Goal: Task Accomplishment & Management: Manage account settings

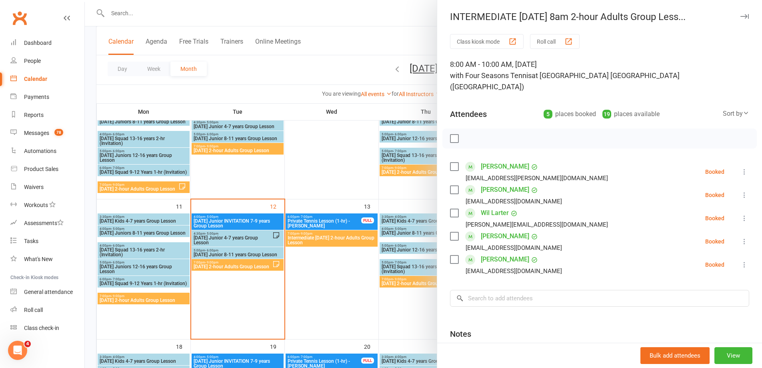
click at [346, 273] on div at bounding box center [423, 184] width 677 height 368
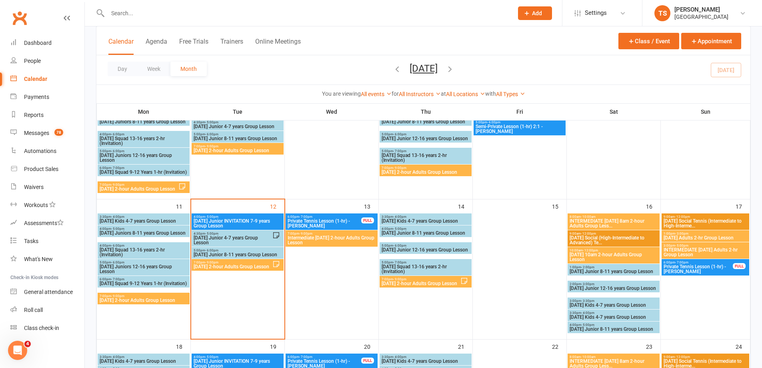
click at [223, 238] on span "[DATE] Junior 4-7 years Group Lesson" at bounding box center [232, 240] width 79 height 10
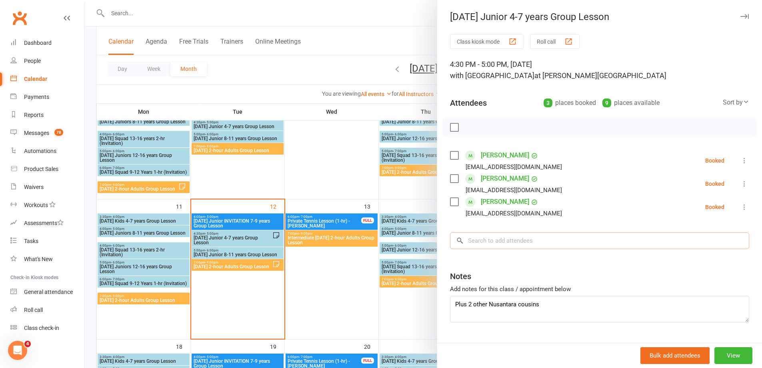
click at [470, 238] on input "search" at bounding box center [599, 240] width 299 height 17
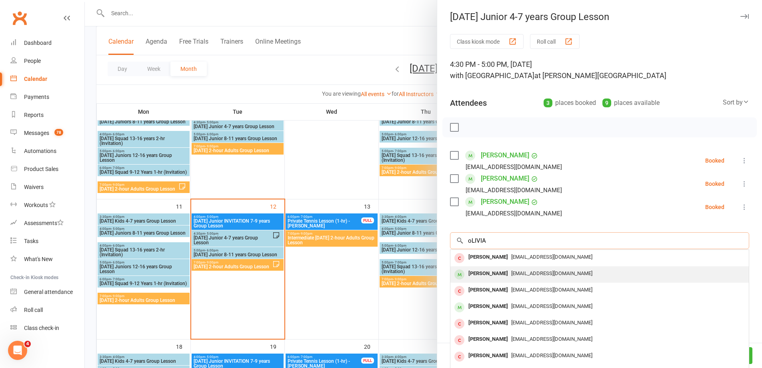
type input "oLIVIA"
click at [475, 272] on div "[PERSON_NAME]" at bounding box center [488, 274] width 46 height 12
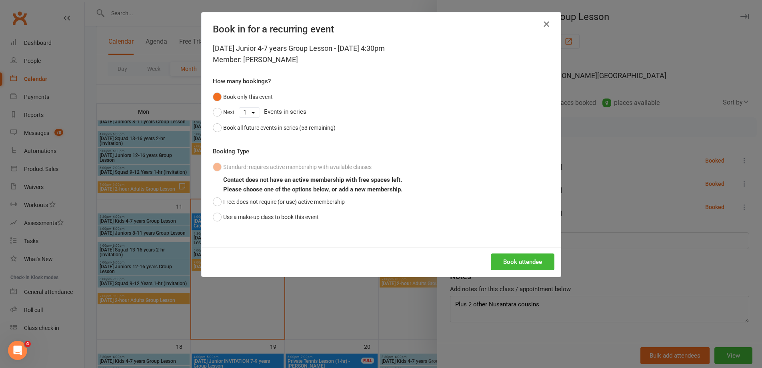
click at [541, 28] on button "button" at bounding box center [546, 24] width 13 height 13
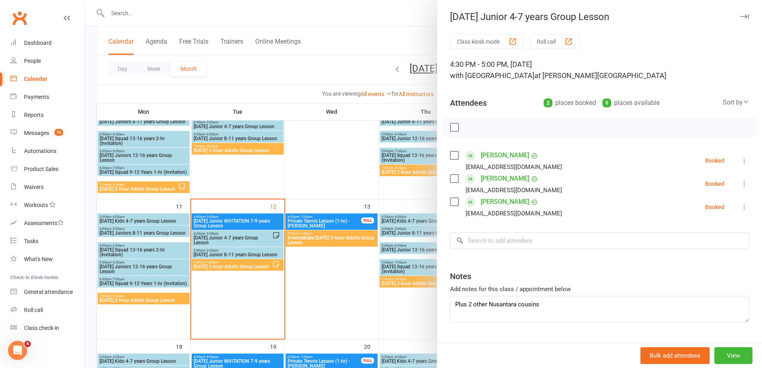
click at [125, 15] on div at bounding box center [423, 184] width 677 height 368
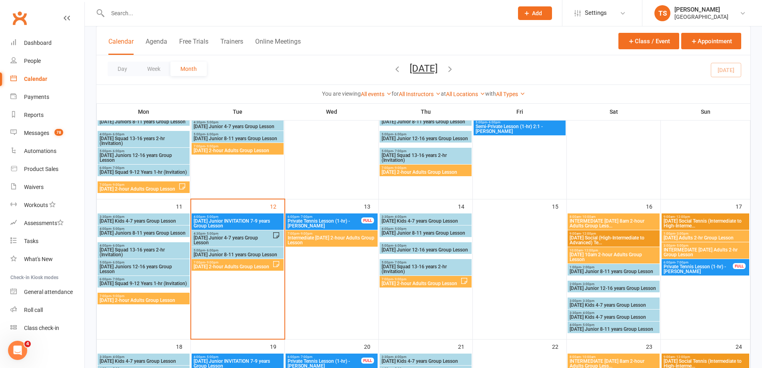
click at [119, 11] on input "text" at bounding box center [306, 13] width 402 height 11
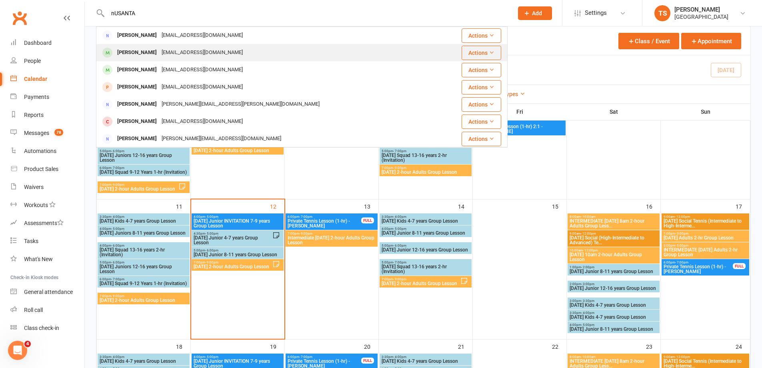
type input "nUSANTA"
click at [169, 53] on div "[EMAIL_ADDRESS][DOMAIN_NAME]" at bounding box center [202, 53] width 86 height 12
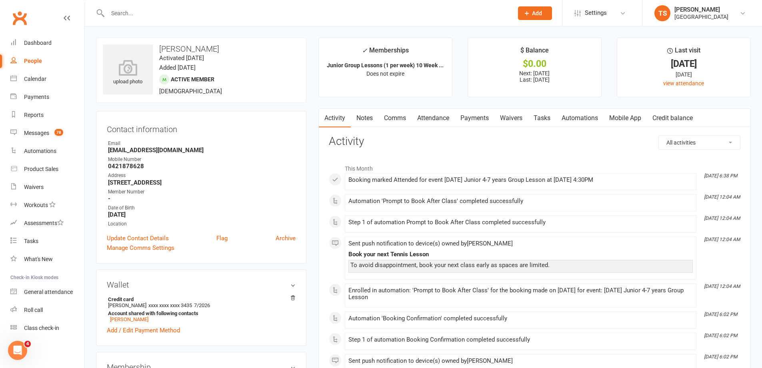
click at [482, 117] on link "Payments" at bounding box center [475, 118] width 40 height 18
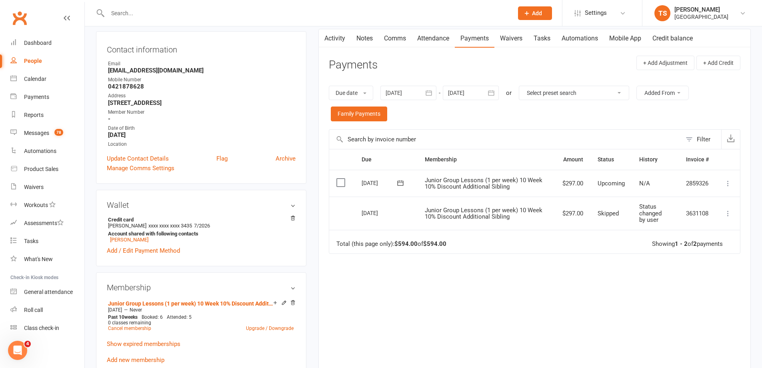
scroll to position [80, 0]
click at [360, 37] on link "Notes" at bounding box center [365, 38] width 28 height 18
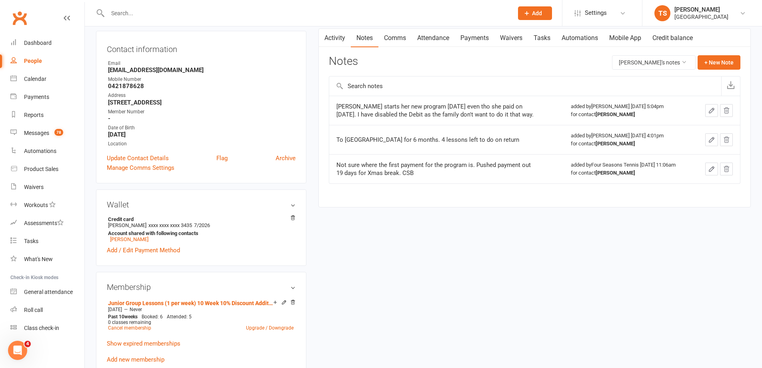
click at [483, 40] on link "Payments" at bounding box center [475, 38] width 40 height 18
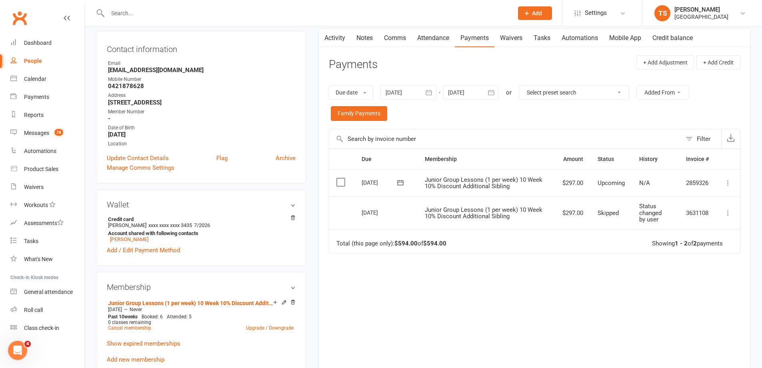
click at [406, 96] on div at bounding box center [408, 92] width 56 height 14
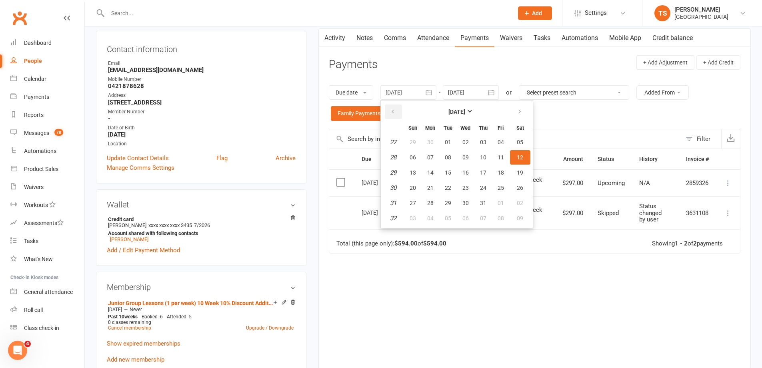
click at [395, 110] on icon "button" at bounding box center [393, 111] width 6 height 6
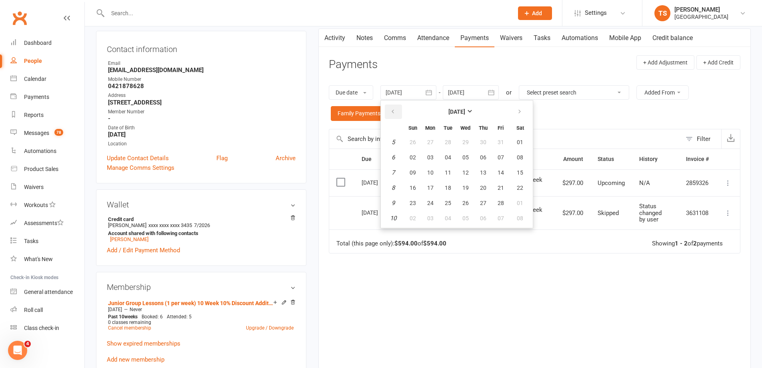
click at [395, 110] on icon "button" at bounding box center [393, 111] width 6 height 6
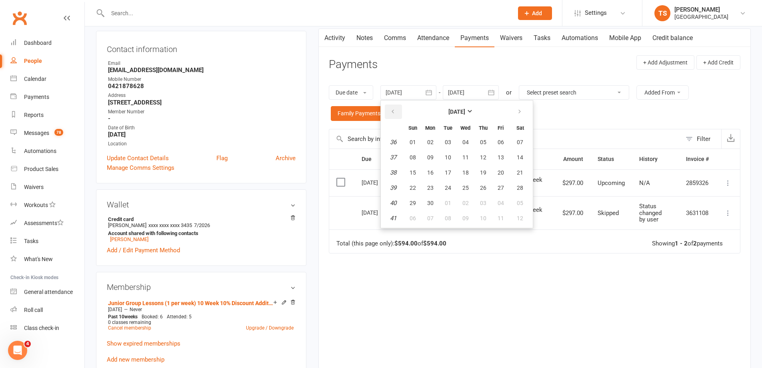
click at [395, 110] on icon "button" at bounding box center [393, 111] width 6 height 6
click at [412, 156] on span "04" at bounding box center [413, 157] width 6 height 6
type input "04 Aug 2024"
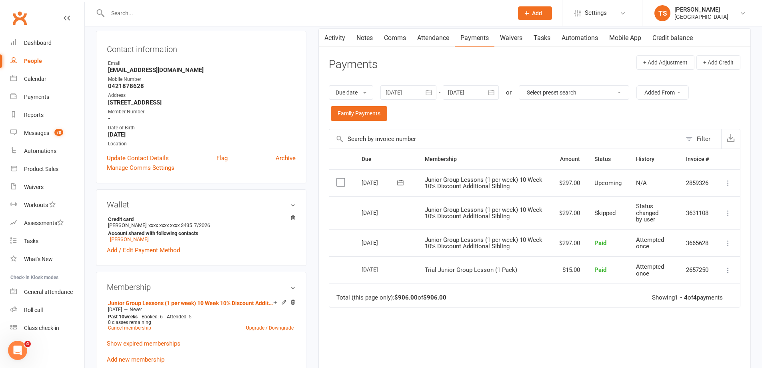
click at [436, 36] on link "Attendance" at bounding box center [433, 38] width 43 height 18
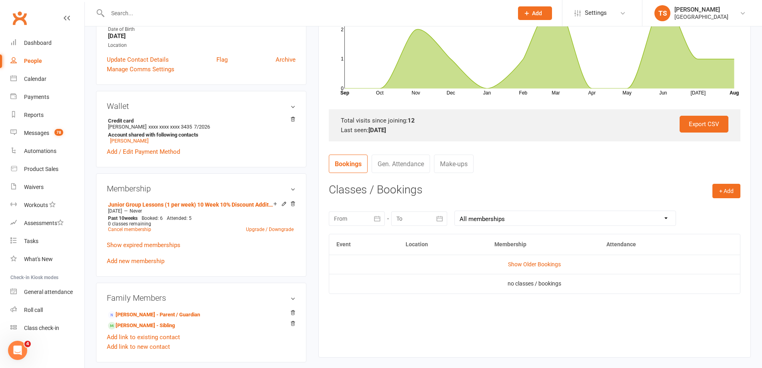
scroll to position [240, 0]
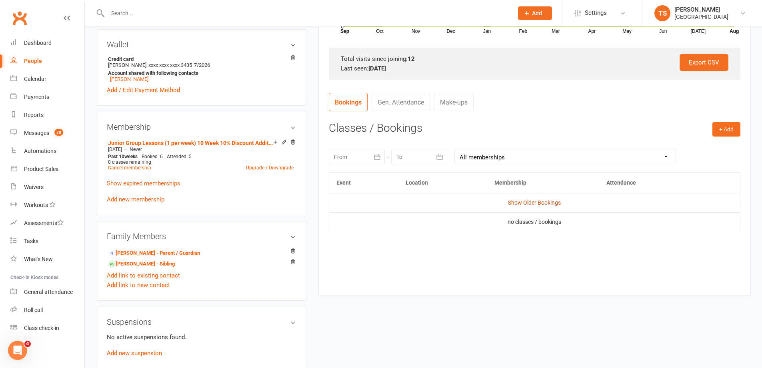
click at [517, 202] on link "Show Older Bookings" at bounding box center [534, 202] width 53 height 6
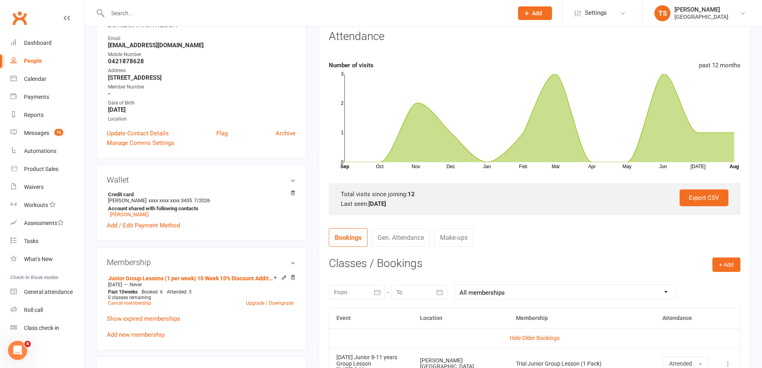
scroll to position [0, 0]
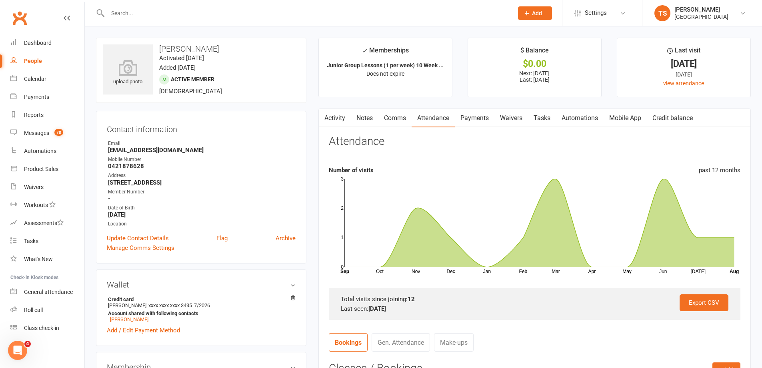
click at [479, 117] on link "Payments" at bounding box center [475, 118] width 40 height 18
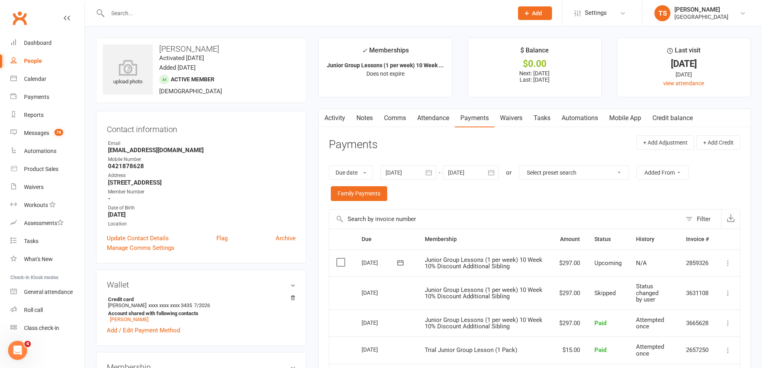
click at [402, 173] on div at bounding box center [408, 172] width 56 height 14
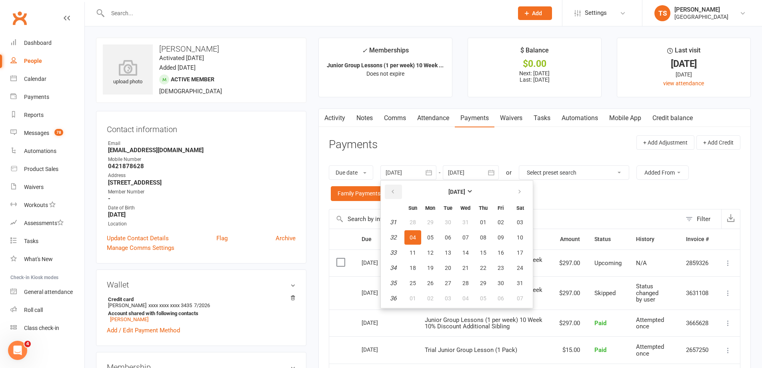
click at [391, 190] on button "button" at bounding box center [393, 191] width 17 height 14
click at [591, 200] on div "Due date Due date Date paid Date failed Date settled 04 Aug 2024 June 2024 Sun …" at bounding box center [535, 183] width 412 height 52
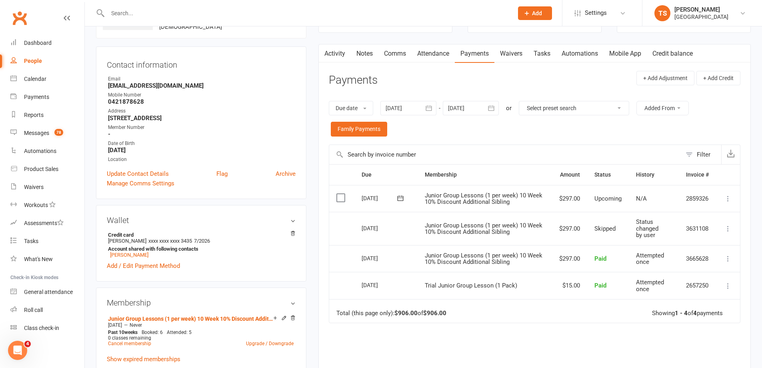
scroll to position [80, 0]
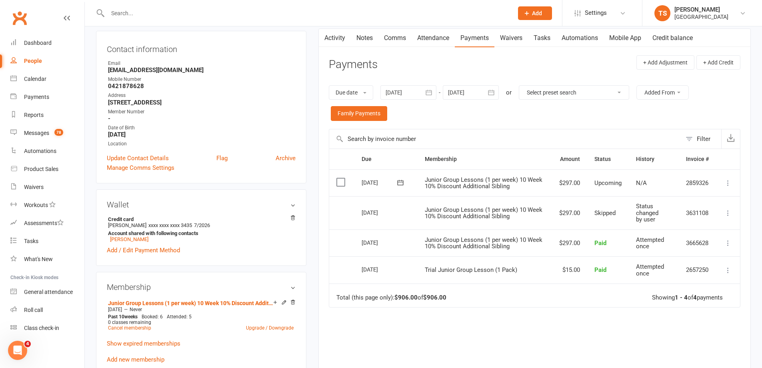
click at [439, 37] on link "Attendance" at bounding box center [433, 38] width 43 height 18
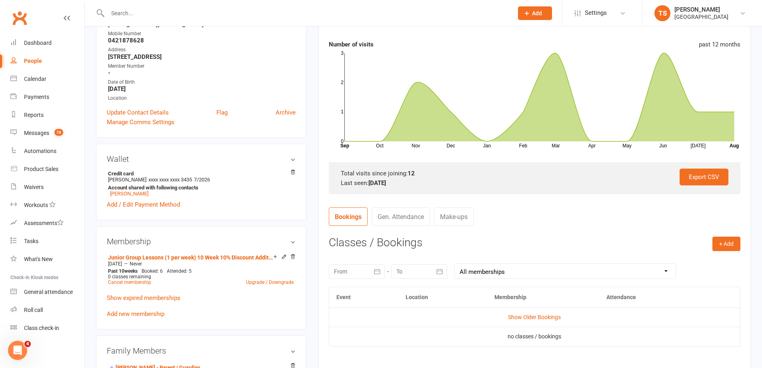
scroll to position [240, 0]
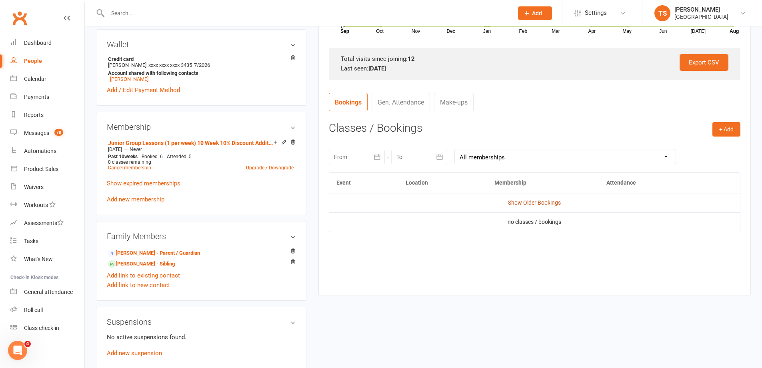
click at [547, 202] on link "Show Older Bookings" at bounding box center [534, 202] width 53 height 6
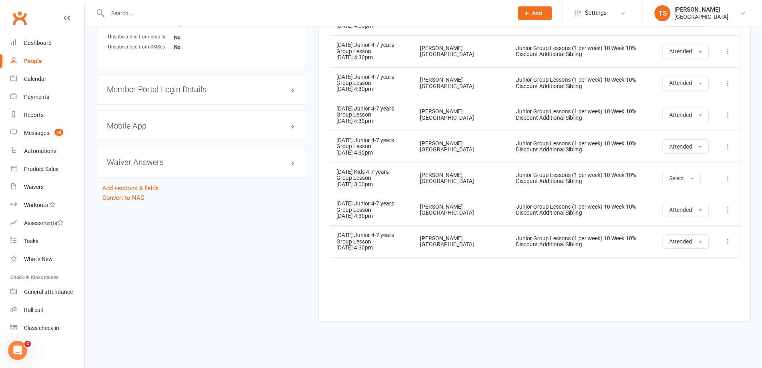
scroll to position [611, 0]
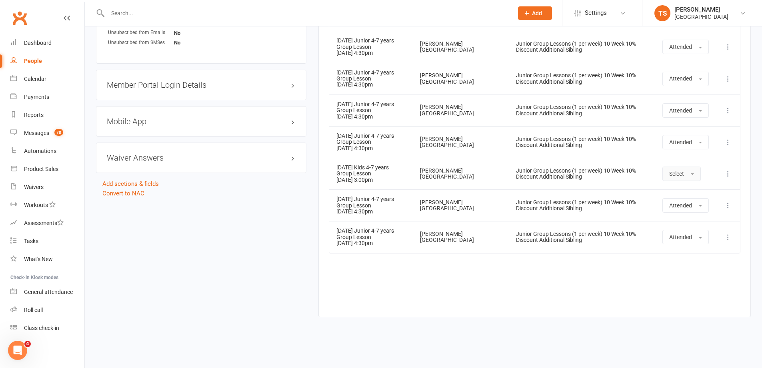
click at [693, 171] on button "Select" at bounding box center [681, 173] width 38 height 14
click at [684, 193] on span "Attended" at bounding box center [681, 191] width 24 height 7
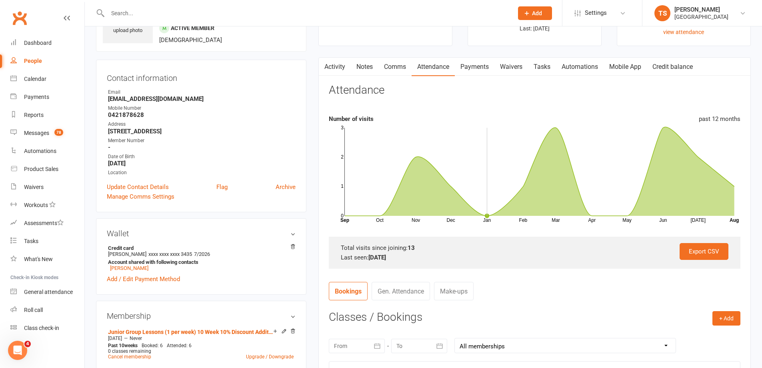
scroll to position [11, 0]
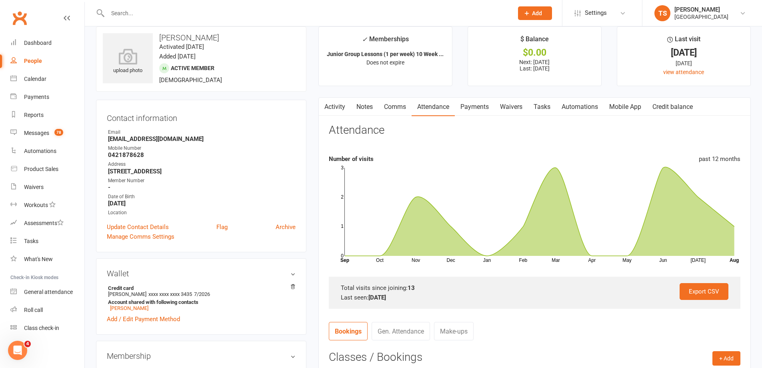
click at [484, 106] on link "Payments" at bounding box center [475, 107] width 40 height 18
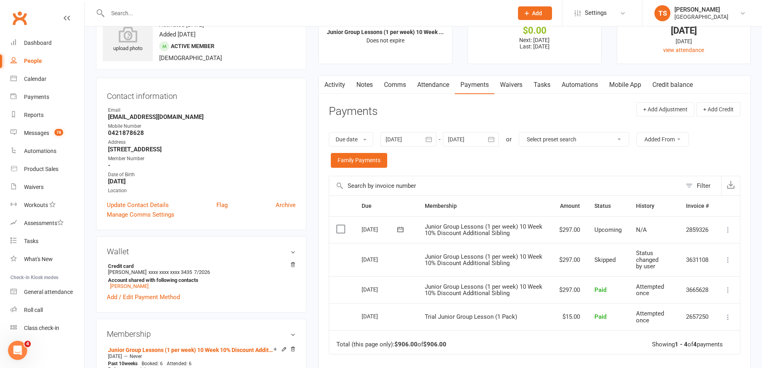
scroll to position [51, 0]
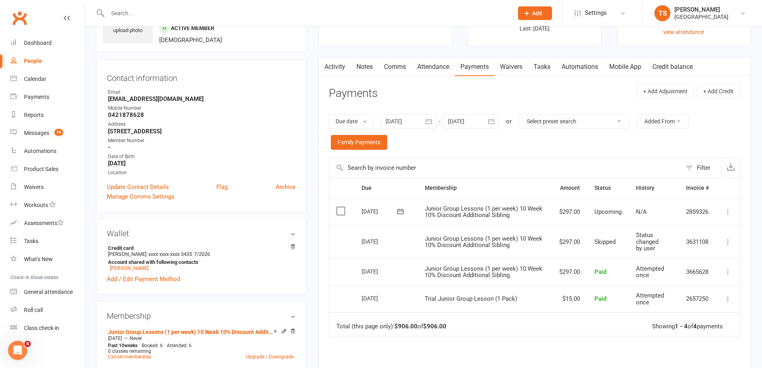
click at [365, 66] on link "Notes" at bounding box center [365, 67] width 28 height 18
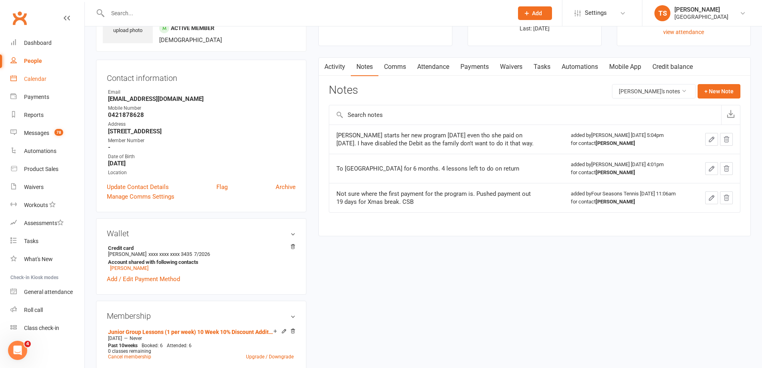
click at [36, 80] on div "Calendar" at bounding box center [35, 79] width 22 height 6
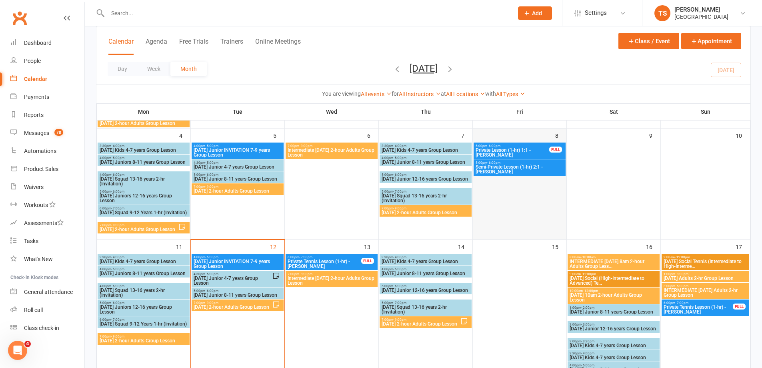
scroll to position [160, 0]
click at [204, 292] on div "5:00pm - 6:00pm Tuesday Junior 8-11 years Group Lesson" at bounding box center [238, 293] width 92 height 12
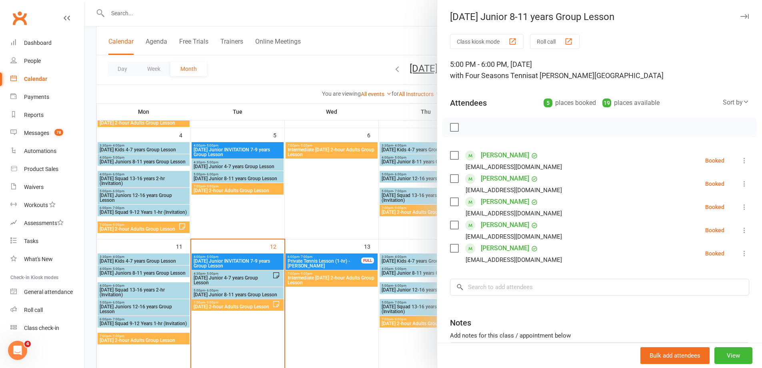
click at [238, 278] on div at bounding box center [423, 184] width 677 height 368
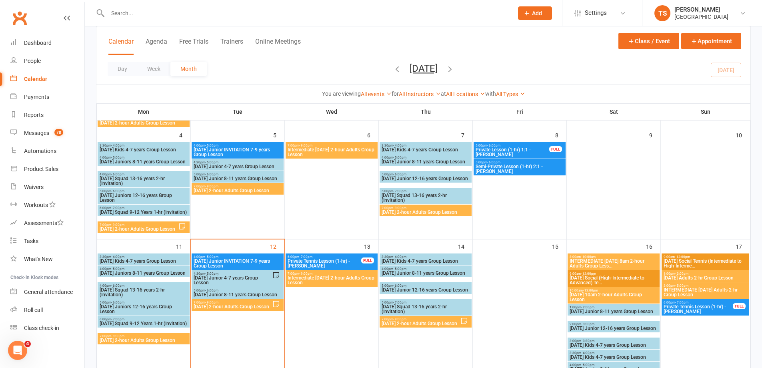
click at [241, 280] on span "[DATE] Junior 4-7 years Group Lesson" at bounding box center [232, 280] width 79 height 10
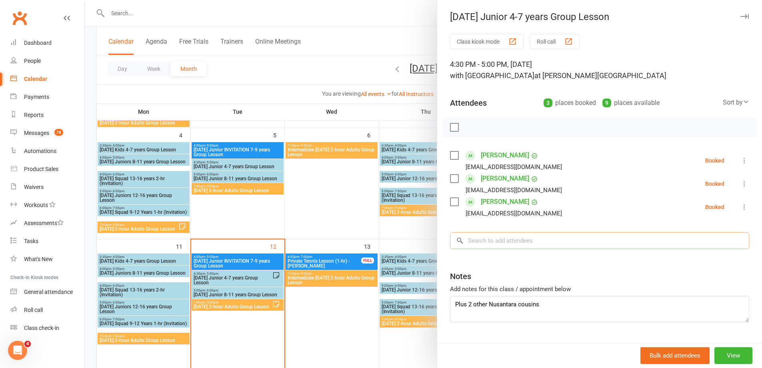
click at [468, 240] on input "search" at bounding box center [599, 240] width 299 height 17
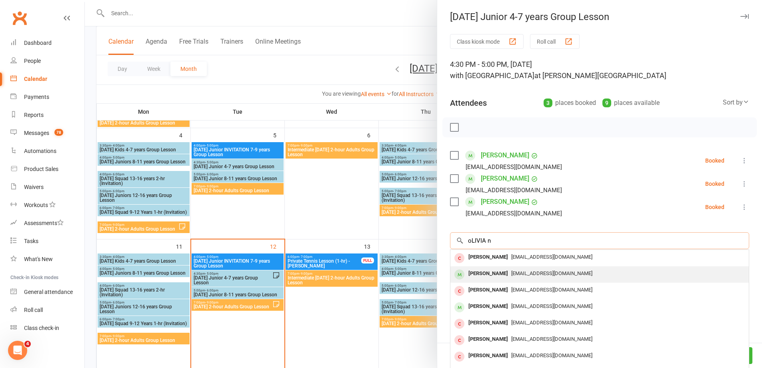
type input "oLIVIA n"
click at [504, 272] on div "[PERSON_NAME]" at bounding box center [488, 274] width 46 height 12
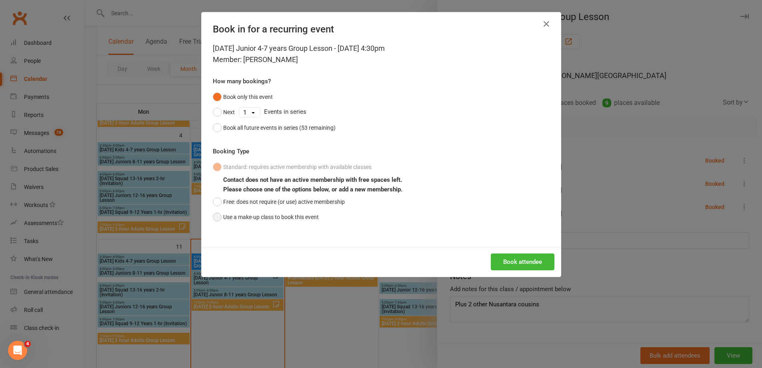
click at [216, 220] on button "Use a make-up class to book this event" at bounding box center [266, 216] width 106 height 15
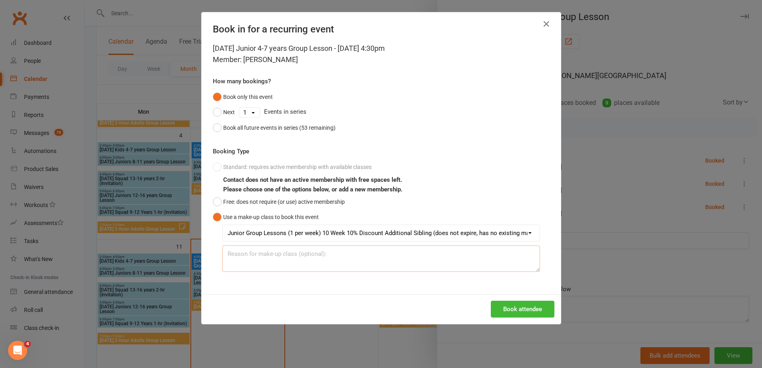
click at [230, 255] on textarea at bounding box center [381, 258] width 318 height 26
type textarea "w"
type textarea "Working out atm with the dad"
click at [531, 310] on button "Book attendee" at bounding box center [523, 308] width 64 height 17
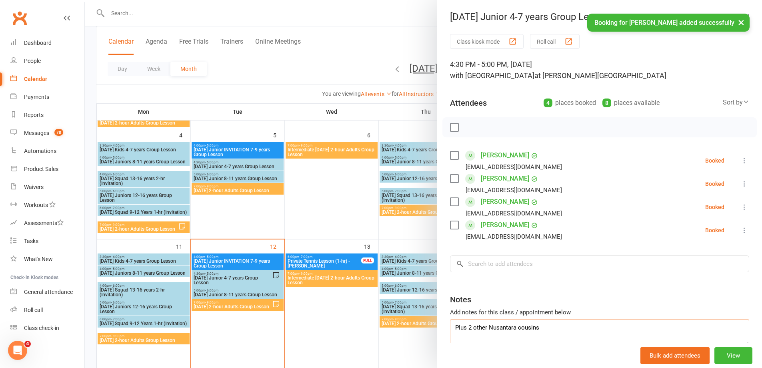
click at [536, 328] on textarea "Plus 2 other Nusantara cousins" at bounding box center [599, 332] width 299 height 26
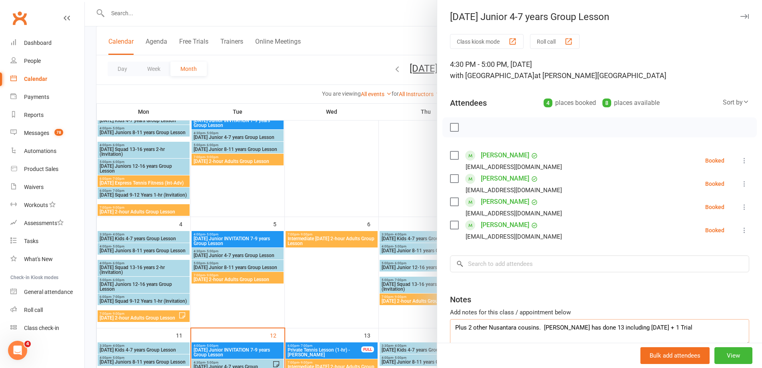
scroll to position [0, 0]
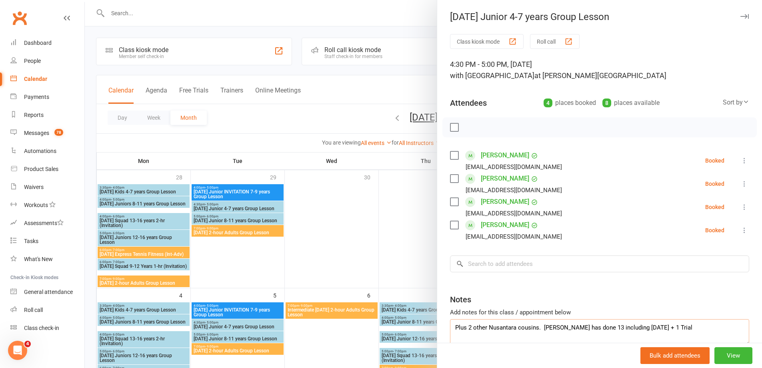
type textarea "Plus 2 other Nusantara cousins. Olivia N has done 13 including today + 1 Trial"
click at [548, 42] on button "Roll call" at bounding box center [555, 41] width 50 height 15
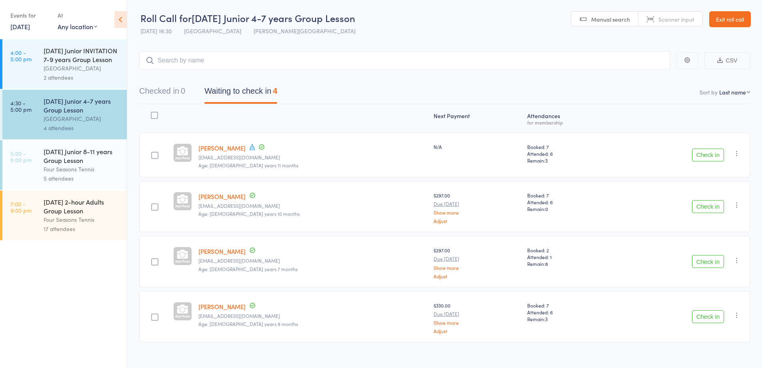
click at [730, 61] on button "CSV" at bounding box center [727, 60] width 46 height 17
click at [675, 35] on header "Roll Call for [DATE] Junior 4-7 years Group Lesson [DATE] 16:30 [GEOGRAPHIC_DAT…" at bounding box center [444, 19] width 635 height 39
click at [72, 168] on div "Four Seasons Tennis" at bounding box center [82, 168] width 76 height 9
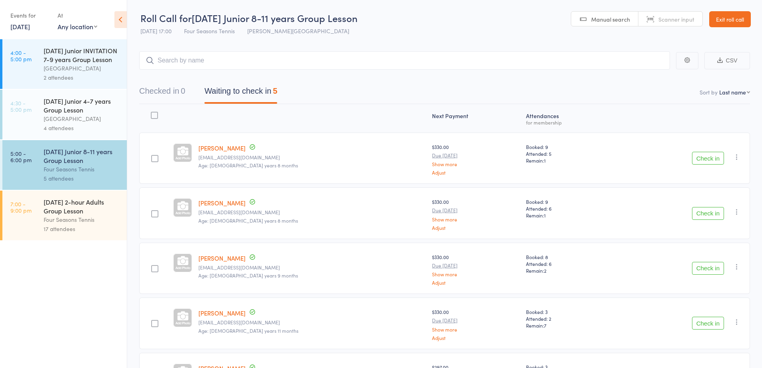
click at [729, 58] on button "CSV" at bounding box center [727, 60] width 46 height 17
click at [104, 211] on div "[DATE] 2-hour Adults Group Lesson" at bounding box center [82, 206] width 76 height 18
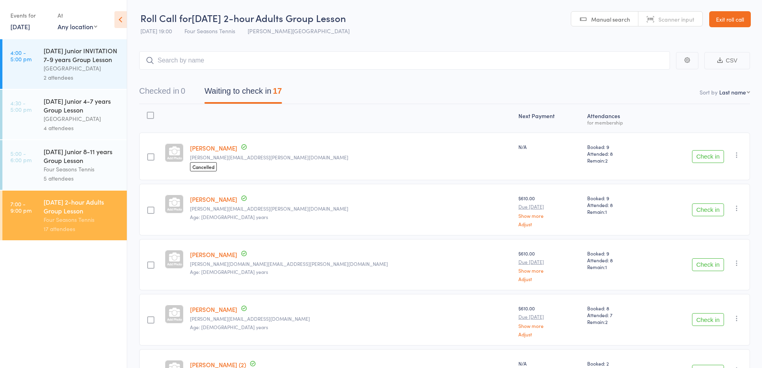
click at [728, 61] on button "CSV" at bounding box center [727, 60] width 46 height 17
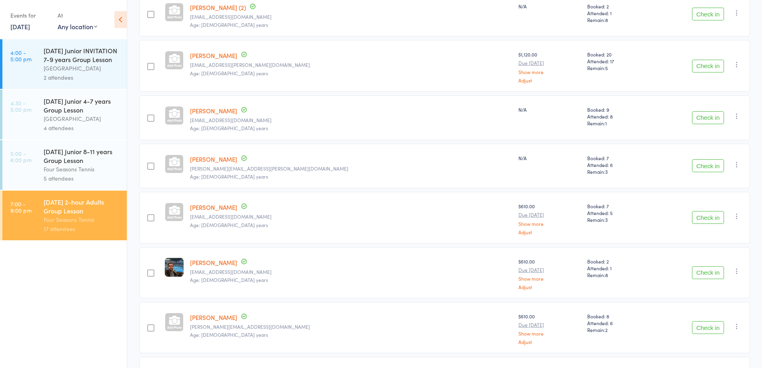
scroll to position [360, 0]
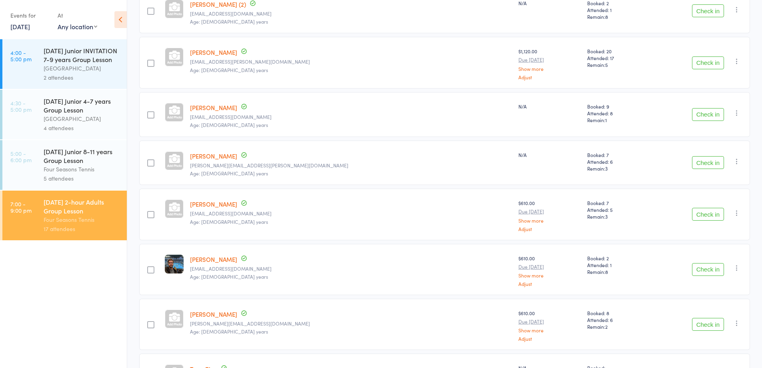
click at [221, 257] on link "[PERSON_NAME]" at bounding box center [213, 259] width 47 height 8
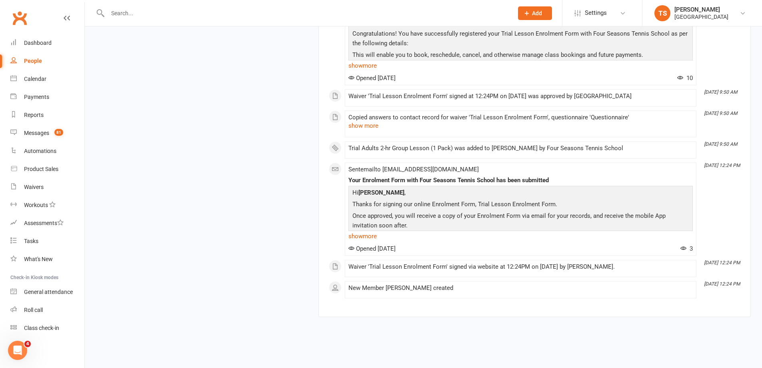
scroll to position [3871, 0]
click at [366, 124] on button "show more" at bounding box center [363, 126] width 30 height 10
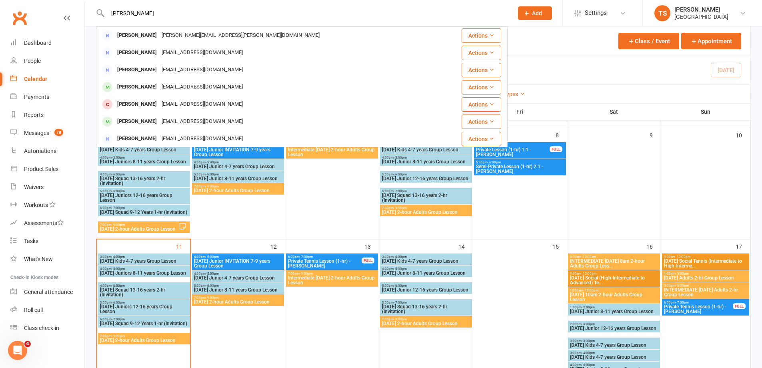
click at [27, 77] on div "Calendar" at bounding box center [35, 79] width 23 height 6
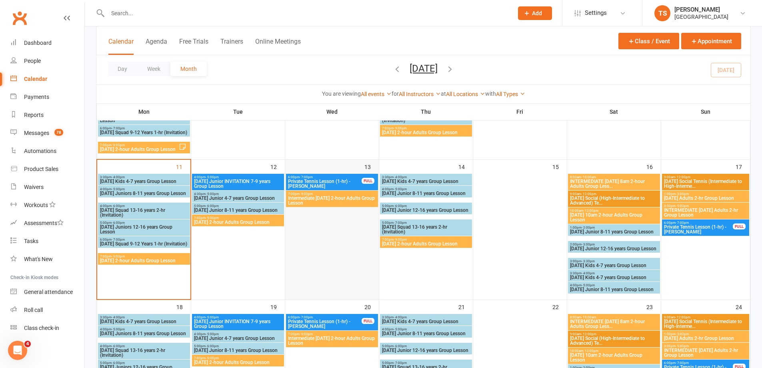
scroll to position [240, 0]
click at [583, 286] on span "Saturday Junior 8-11 years Group Lesson" at bounding box center [614, 288] width 89 height 5
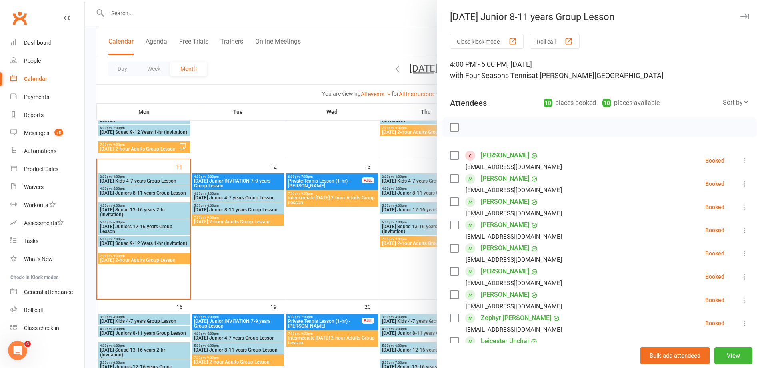
click at [740, 160] on icon at bounding box center [744, 160] width 8 height 8
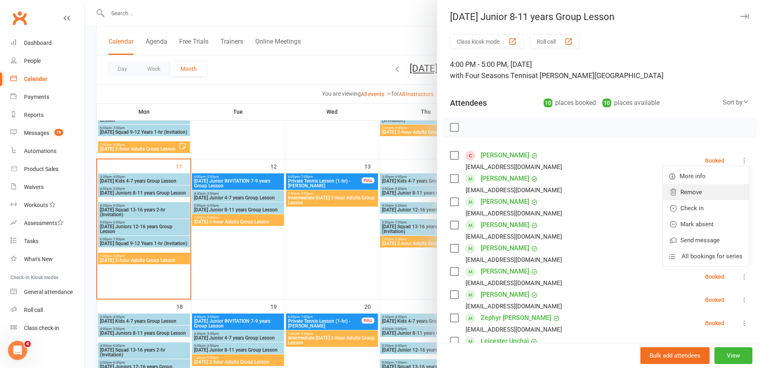
click at [686, 190] on link "Remove" at bounding box center [706, 192] width 86 height 16
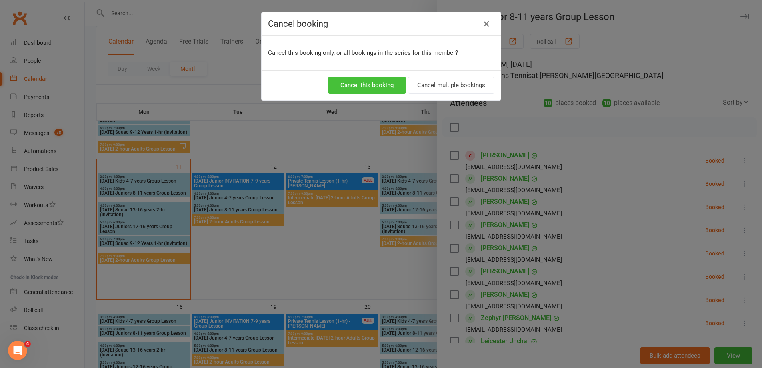
click at [354, 87] on button "Cancel this booking" at bounding box center [367, 85] width 78 height 17
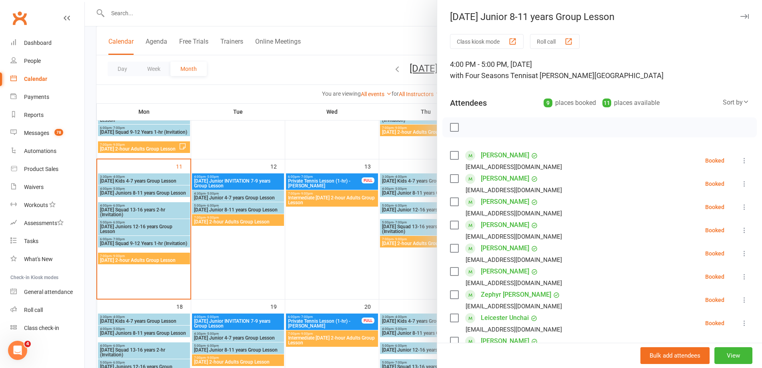
click at [402, 252] on div at bounding box center [423, 184] width 677 height 368
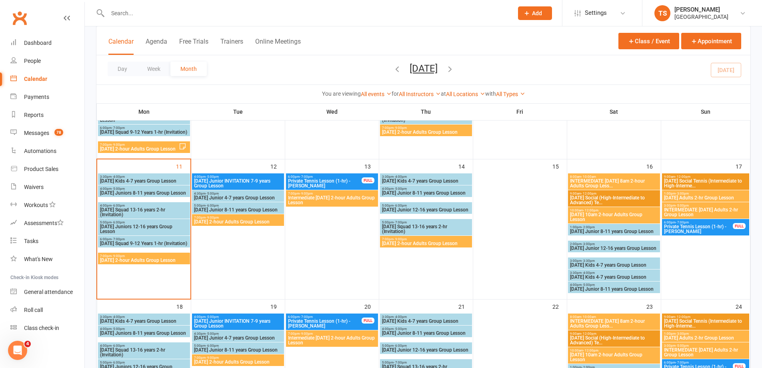
click at [402, 192] on span "Thursday Junior 8-11 years Group Lesson" at bounding box center [426, 192] width 89 height 5
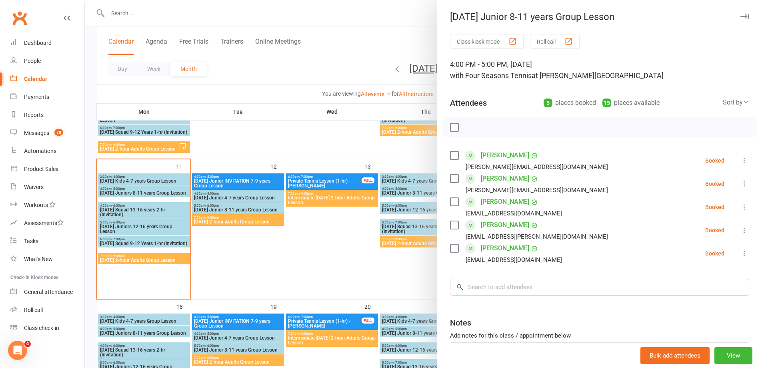
click at [468, 284] on input "search" at bounding box center [599, 286] width 299 height 17
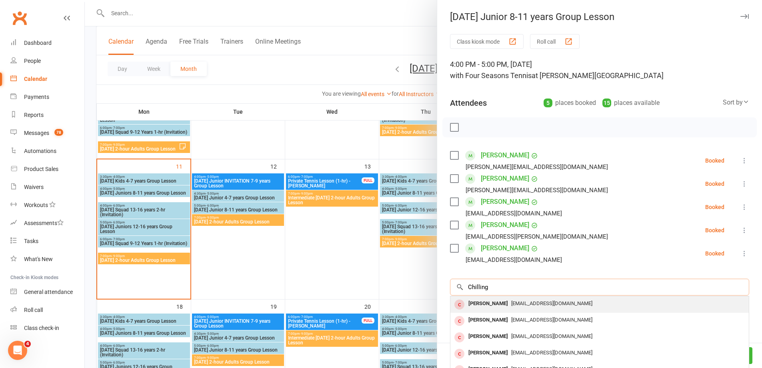
type input "Chilling"
click at [494, 302] on div "Leo Chillingworth" at bounding box center [488, 304] width 46 height 12
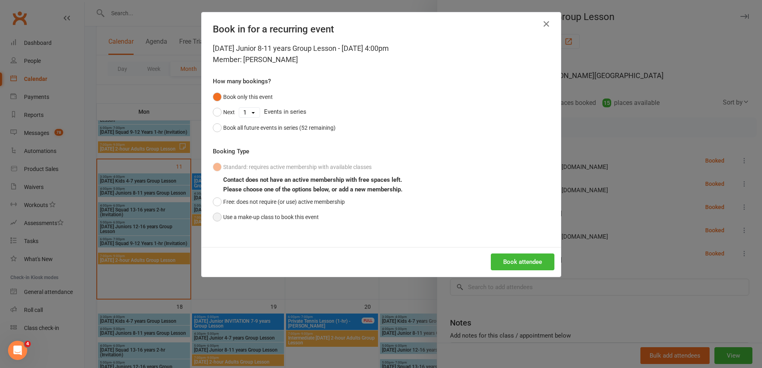
drag, startPoint x: 218, startPoint y: 218, endPoint x: 228, endPoint y: 224, distance: 11.3
click at [218, 219] on button "Use a make-up class to book this event" at bounding box center [266, 216] width 106 height 15
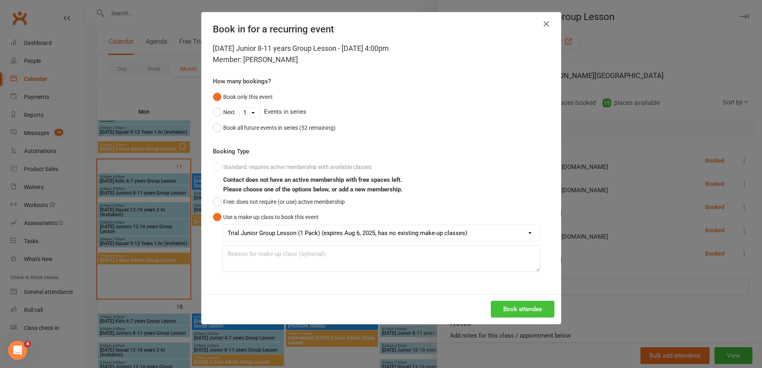
click at [522, 305] on button "Book attendee" at bounding box center [523, 308] width 64 height 17
